Goal: Information Seeking & Learning: Learn about a topic

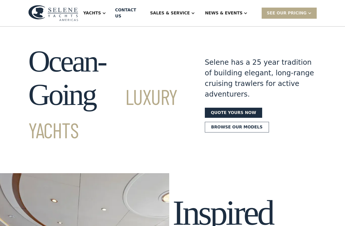
click at [244, 14] on div "News & EVENTS" at bounding box center [226, 13] width 53 height 20
click at [230, 36] on div "Events" at bounding box center [236, 38] width 65 height 4
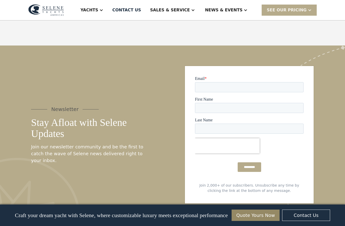
scroll to position [460, 0]
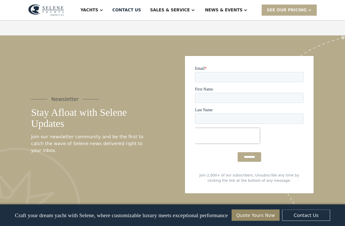
click at [103, 12] on div at bounding box center [101, 10] width 4 height 4
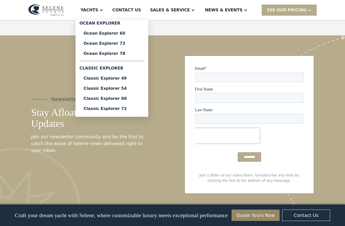
click at [140, 87] on div "Classic Explorer 54" at bounding box center [112, 88] width 57 height 4
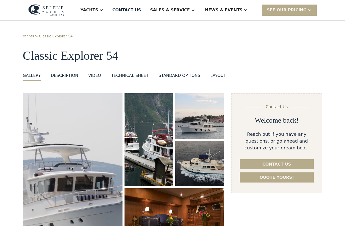
click at [248, 12] on div "News & EVENTS" at bounding box center [226, 10] width 53 height 20
click at [239, 45] on div "Articles" at bounding box center [236, 45] width 65 height 4
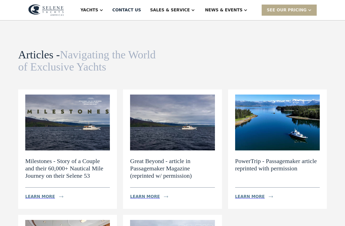
click at [253, 13] on div "News & EVENTS" at bounding box center [226, 10] width 53 height 20
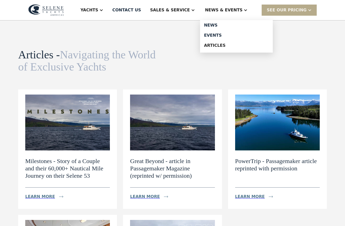
click at [236, 36] on div "Events" at bounding box center [236, 35] width 65 height 4
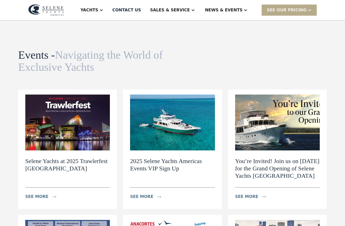
click at [247, 12] on div at bounding box center [245, 10] width 4 height 4
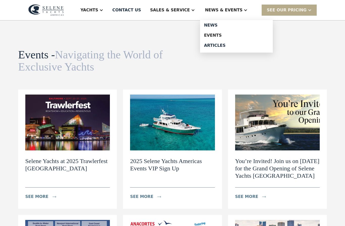
click at [237, 24] on div "News" at bounding box center [236, 25] width 65 height 4
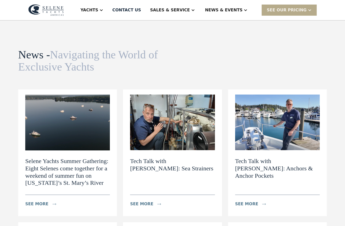
click at [108, 16] on div "Yachts" at bounding box center [92, 10] width 33 height 20
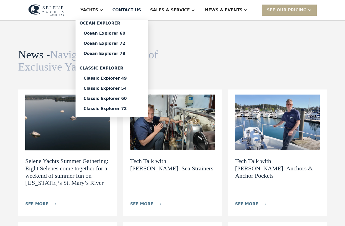
click at [140, 88] on div "Classic Explorer 54" at bounding box center [112, 88] width 57 height 4
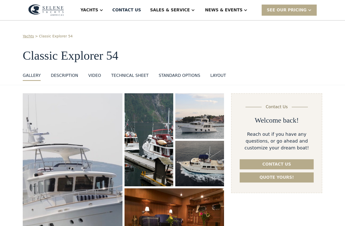
click at [218, 78] on div "layout" at bounding box center [218, 75] width 16 height 6
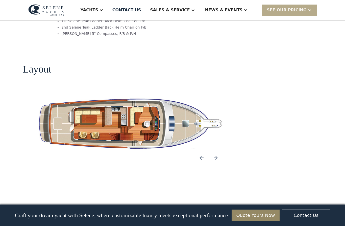
scroll to position [880, 0]
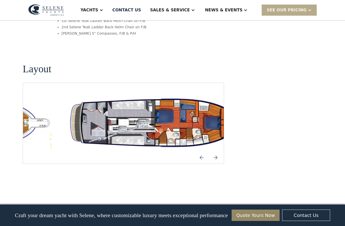
click at [216, 95] on img "open lightbox" at bounding box center [155, 123] width 193 height 56
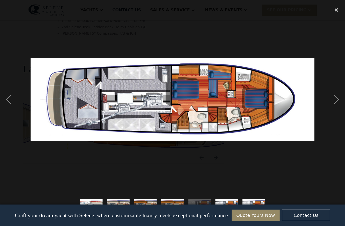
click at [336, 108] on div "next image" at bounding box center [336, 100] width 17 height 190
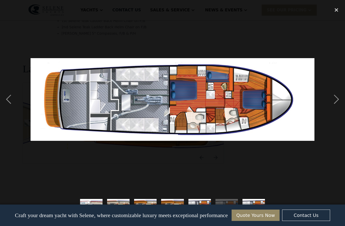
click at [332, 108] on div "next image" at bounding box center [336, 100] width 17 height 190
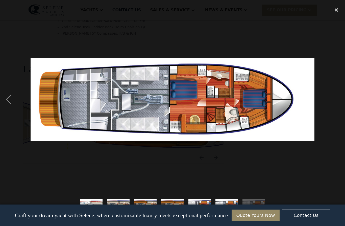
click at [11, 106] on div "previous image" at bounding box center [8, 100] width 17 height 190
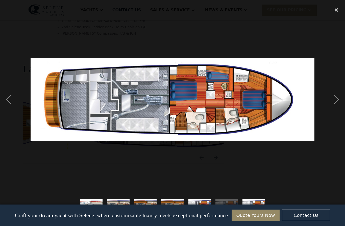
click at [9, 105] on div "previous image" at bounding box center [8, 100] width 17 height 190
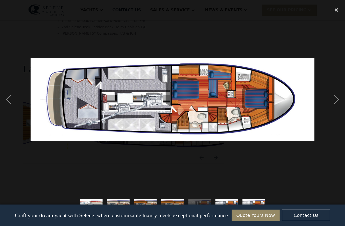
click at [333, 104] on div "next image" at bounding box center [336, 100] width 17 height 190
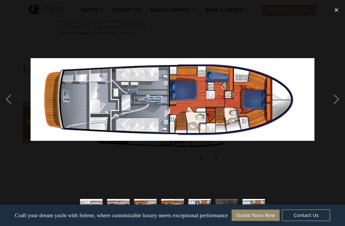
click at [12, 106] on div "previous image" at bounding box center [8, 100] width 17 height 190
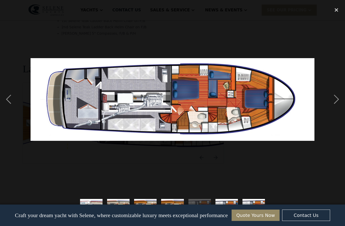
click at [332, 101] on div "next image" at bounding box center [336, 100] width 17 height 190
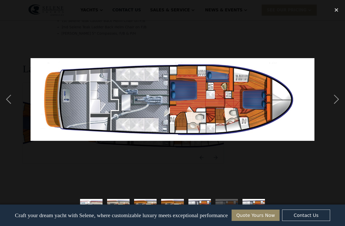
click at [11, 106] on div "previous image" at bounding box center [8, 100] width 17 height 190
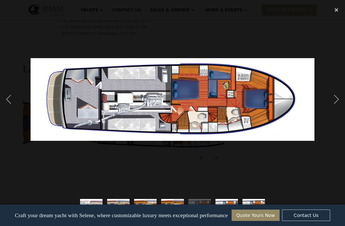
click at [330, 101] on div "next image" at bounding box center [336, 100] width 17 height 190
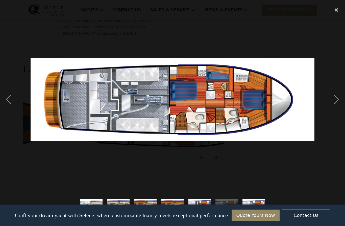
click at [12, 107] on div "previous image" at bounding box center [8, 100] width 17 height 190
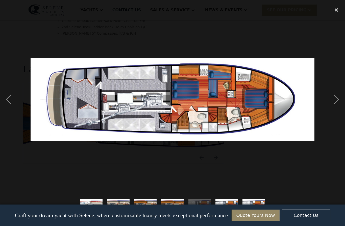
click at [329, 99] on div "next image" at bounding box center [336, 100] width 17 height 190
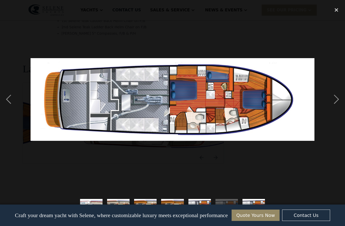
click at [329, 99] on div "next image" at bounding box center [336, 100] width 17 height 190
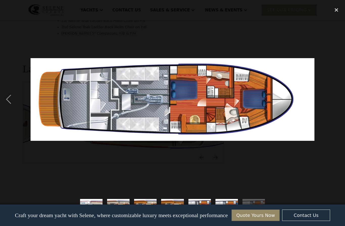
click at [12, 106] on div "previous image" at bounding box center [8, 100] width 17 height 190
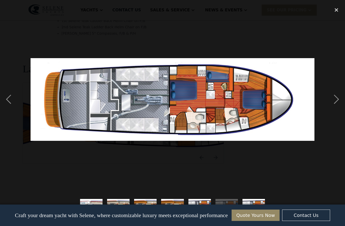
click at [327, 112] on div at bounding box center [172, 100] width 345 height 190
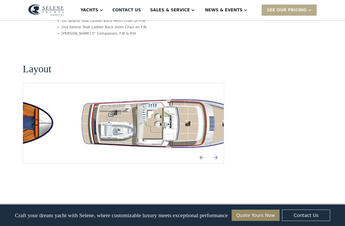
click at [199, 151] on img "Previous slide" at bounding box center [201, 157] width 12 height 12
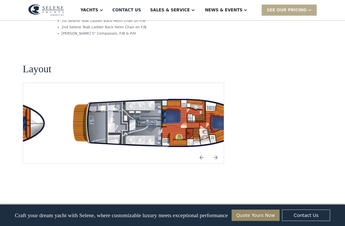
click at [212, 95] on img "open lightbox" at bounding box center [163, 123] width 193 height 56
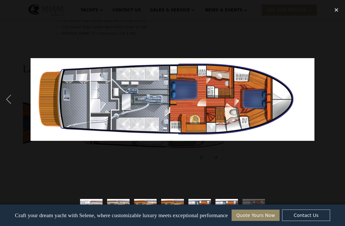
click at [10, 107] on div "previous image" at bounding box center [8, 100] width 17 height 190
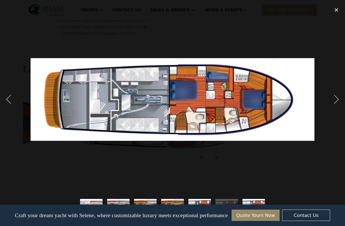
click at [8, 107] on div "previous image" at bounding box center [8, 100] width 17 height 190
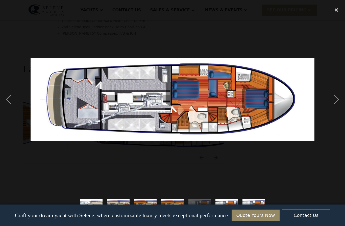
click at [337, 10] on div "close lightbox" at bounding box center [336, 10] width 17 height 11
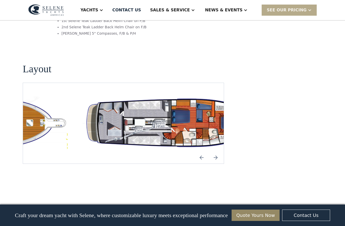
click at [247, 11] on div at bounding box center [245, 10] width 4 height 4
click at [233, 36] on div "Events" at bounding box center [236, 35] width 65 height 4
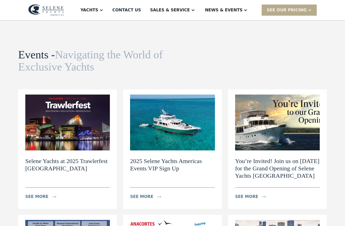
click at [290, 9] on div "SEE Our Pricing" at bounding box center [287, 10] width 40 height 6
click at [264, 67] on div "Events - Navigating the World of Exclusive Yachts News view details Navigating …" at bounding box center [172, 61] width 309 height 24
click at [244, 14] on div "News & EVENTS" at bounding box center [226, 10] width 53 height 20
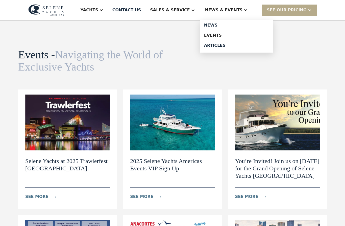
click at [239, 46] on div "Articles" at bounding box center [236, 45] width 65 height 4
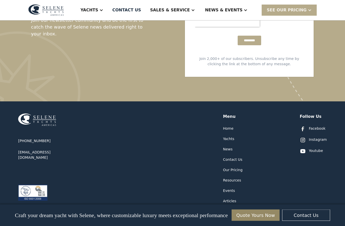
scroll to position [469, 0]
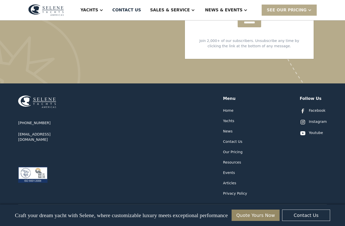
click at [233, 119] on div "Yachts" at bounding box center [228, 120] width 11 height 5
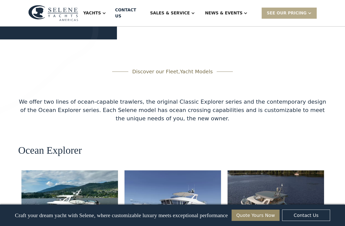
click at [294, 145] on div "Ocean Explorer Ocean Explorer 60 11 KNOTS 4 CABINS 3 HEADS 425 POWER (HP) view …" at bounding box center [172, 228] width 309 height 166
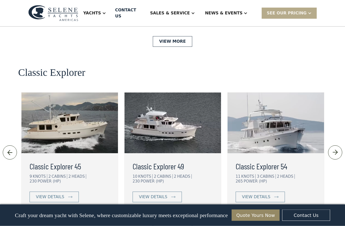
scroll to position [1066, 0]
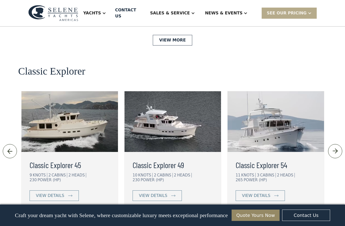
click at [177, 221] on link "View More" at bounding box center [172, 226] width 39 height 11
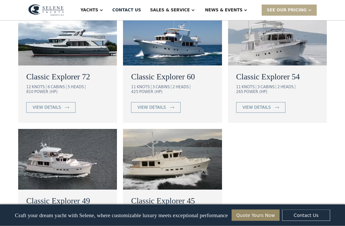
scroll to position [335, 0]
click at [269, 102] on link "view details" at bounding box center [260, 107] width 49 height 11
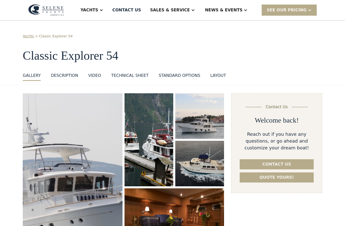
click at [63, 77] on div "DESCRIPTION" at bounding box center [64, 75] width 27 height 6
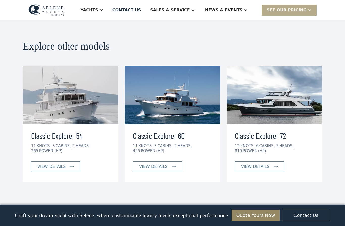
scroll to position [1071, 0]
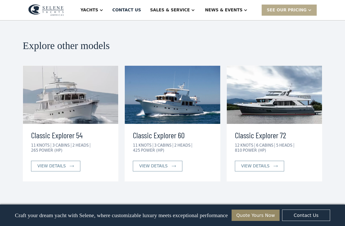
click at [237, 13] on div "News & EVENTS" at bounding box center [224, 10] width 38 height 6
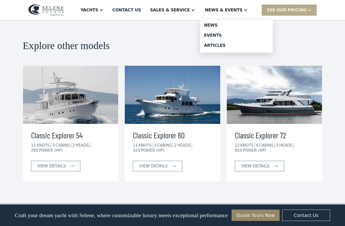
click at [231, 23] on div "News" at bounding box center [236, 25] width 65 height 4
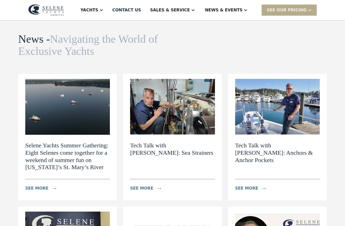
scroll to position [16, 0]
click at [32, 150] on h2 "Selene Yachts Summer Gathering: Eight Selenes come together for a weekend of su…" at bounding box center [67, 156] width 85 height 29
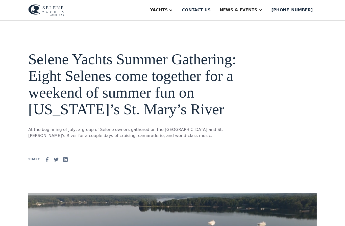
click at [168, 10] on div "Yachts" at bounding box center [159, 10] width 18 height 6
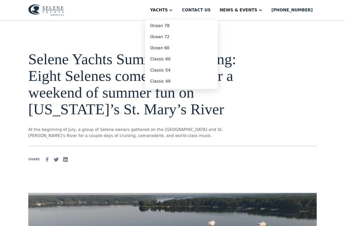
click at [197, 68] on link "Classic 54" at bounding box center [181, 70] width 73 height 11
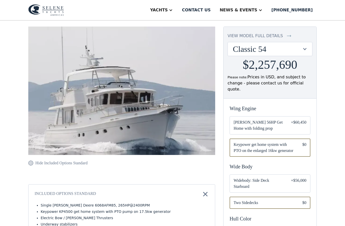
click at [299, 179] on div "+$56,000" at bounding box center [298, 184] width 15 height 12
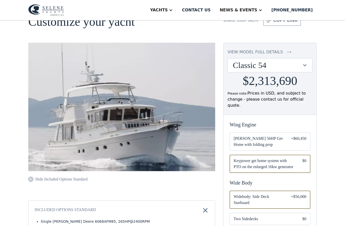
scroll to position [28, 0]
click at [299, 66] on div "Classic 54" at bounding box center [267, 66] width 69 height 10
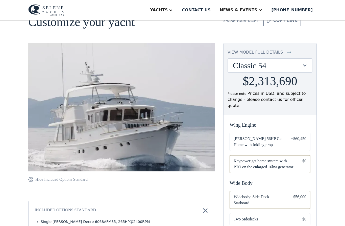
click at [304, 67] on div at bounding box center [304, 65] width 5 height 5
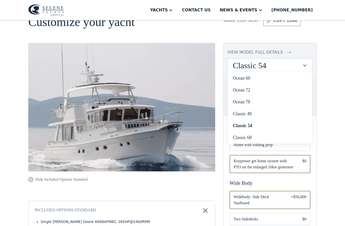
click at [252, 137] on link "Classic 60" at bounding box center [270, 138] width 84 height 12
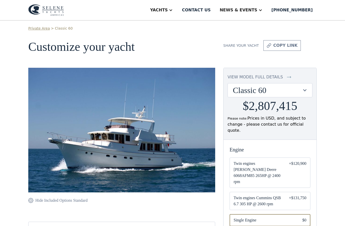
scroll to position [3, 0]
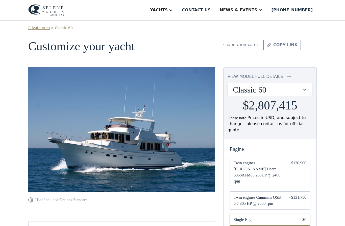
click at [301, 92] on div "Classic 60" at bounding box center [267, 90] width 69 height 10
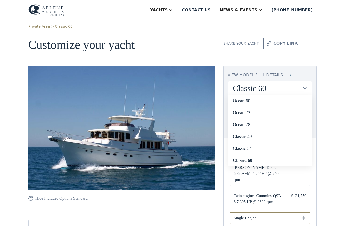
scroll to position [5, 0]
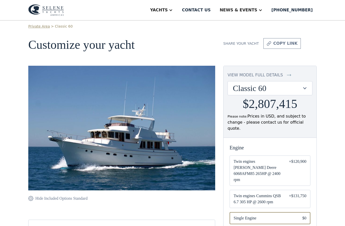
click at [301, 89] on div "Classic 60" at bounding box center [267, 88] width 69 height 10
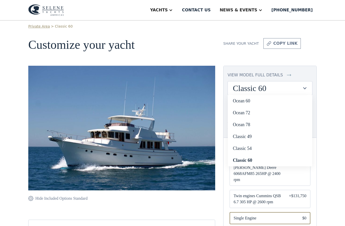
click at [257, 148] on link "Classic 54" at bounding box center [270, 148] width 84 height 12
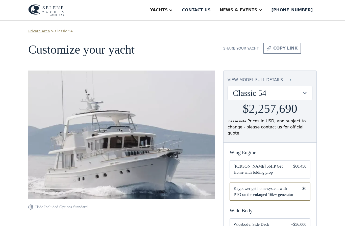
click at [306, 96] on div "Classic 54" at bounding box center [270, 93] width 84 height 14
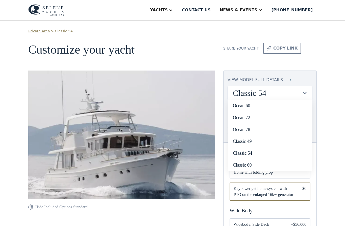
click at [260, 166] on link "Classic 60" at bounding box center [270, 165] width 84 height 12
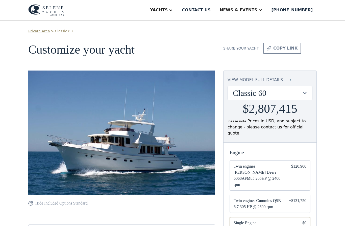
click at [305, 94] on div at bounding box center [304, 92] width 5 height 5
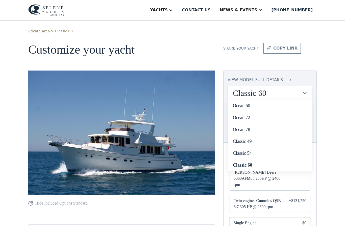
click at [271, 152] on link "Classic 54" at bounding box center [270, 153] width 84 height 12
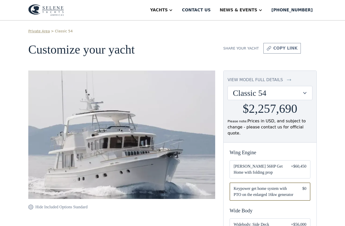
click at [267, 2] on div "News & EVENTS" at bounding box center [241, 10] width 53 height 20
